Goal: Task Accomplishment & Management: Use online tool/utility

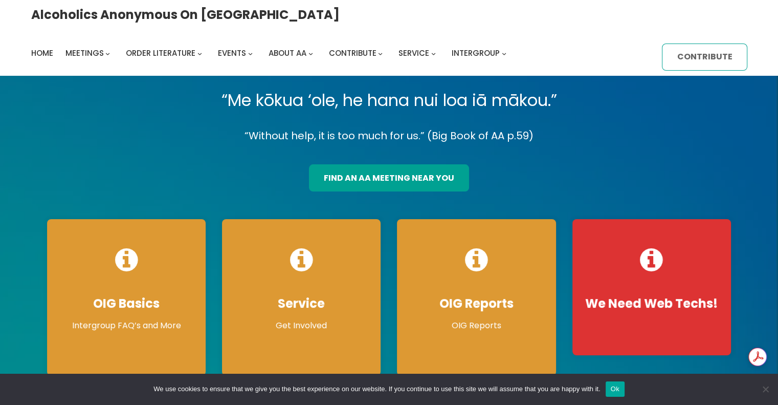
click at [662, 60] on link "Contribute" at bounding box center [704, 56] width 85 height 27
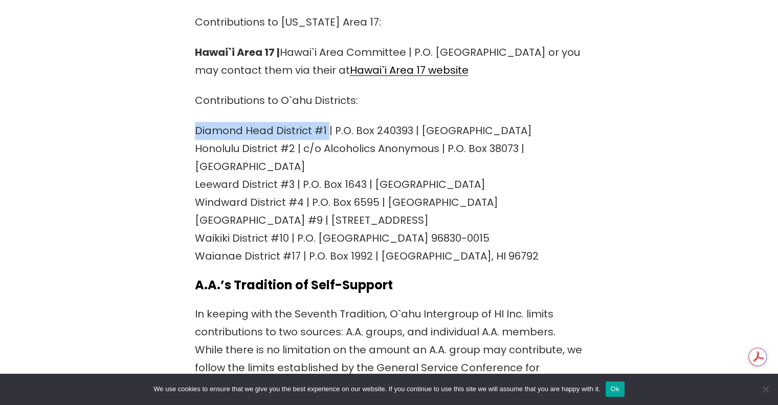
drag, startPoint x: 195, startPoint y: 111, endPoint x: 325, endPoint y: 105, distance: 130.1
click at [325, 122] on p "Diamond Head District #1 | P.O. Box 240393 | [GEOGRAPHIC_DATA] #2 | c/o Alcohol…" at bounding box center [389, 193] width 389 height 143
copy p "Diamond Head District #1"
